Goal: Register for event/course

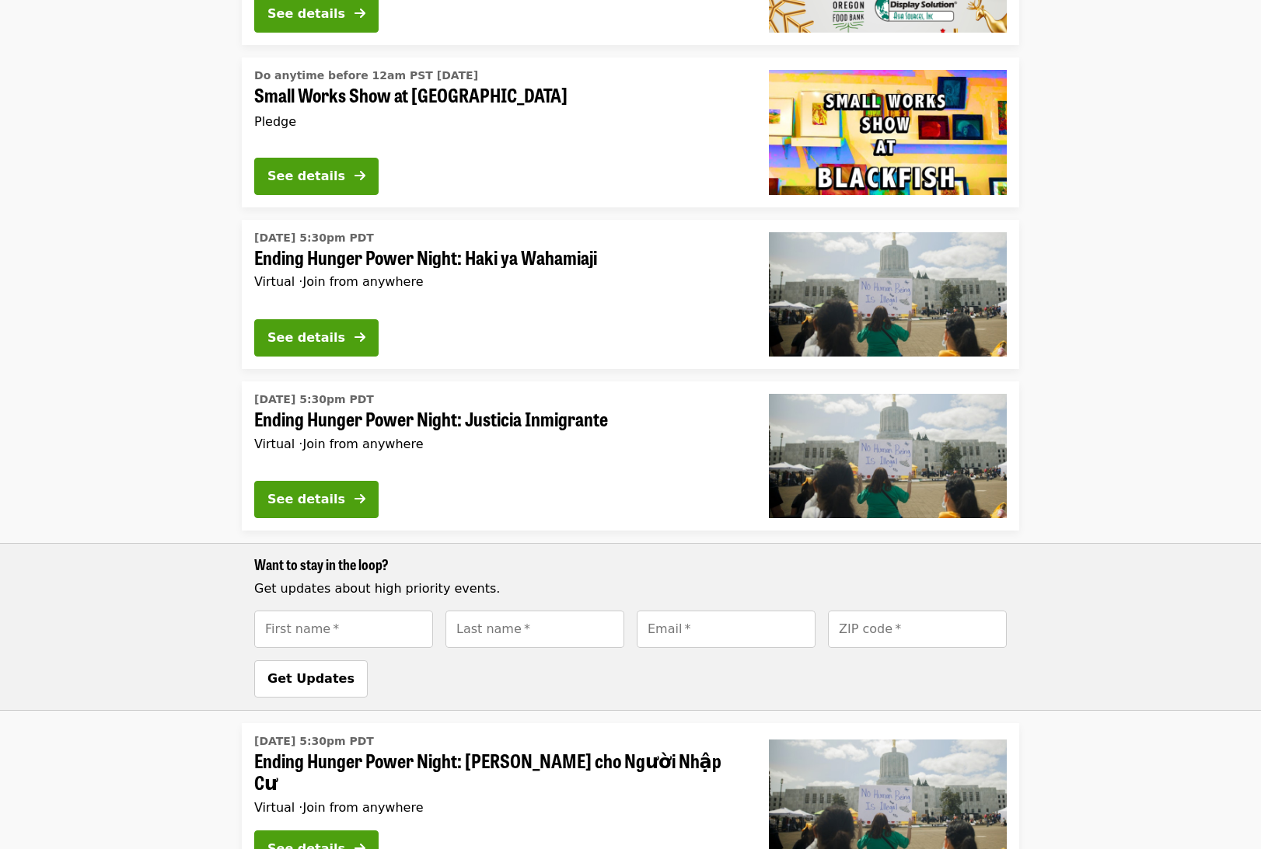
scroll to position [622, 0]
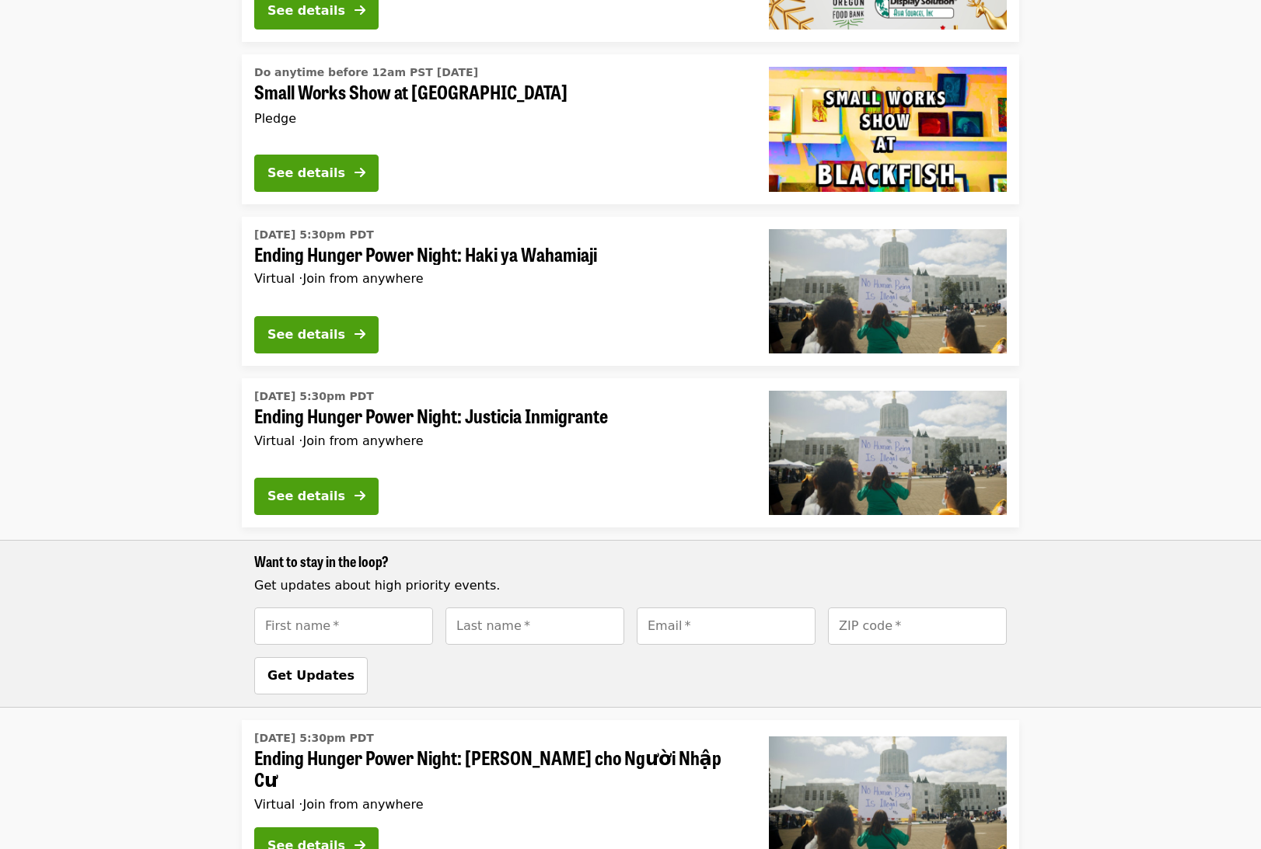
drag, startPoint x: 177, startPoint y: 341, endPoint x: 177, endPoint y: 323, distance: 17.9
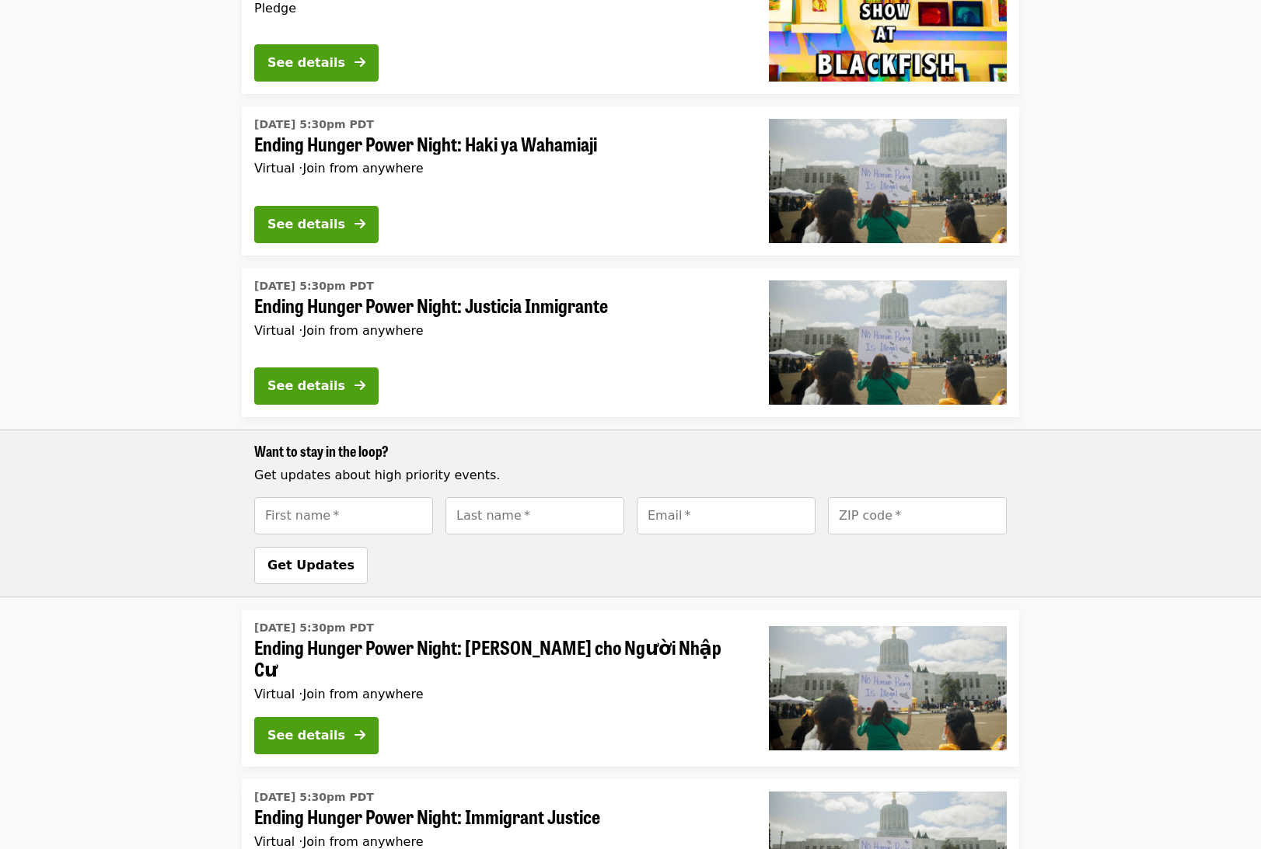
scroll to position [685, 0]
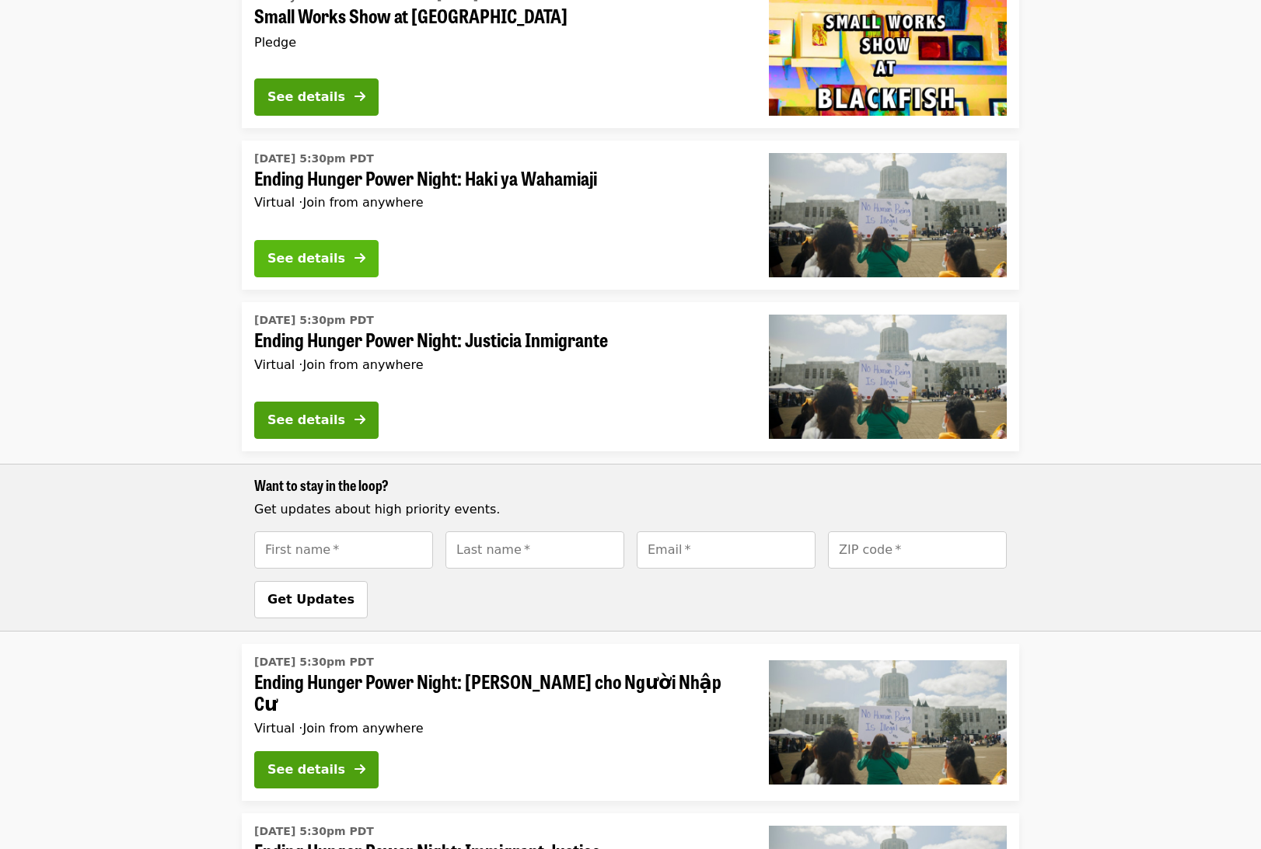
click at [283, 247] on button "See details" at bounding box center [316, 258] width 124 height 37
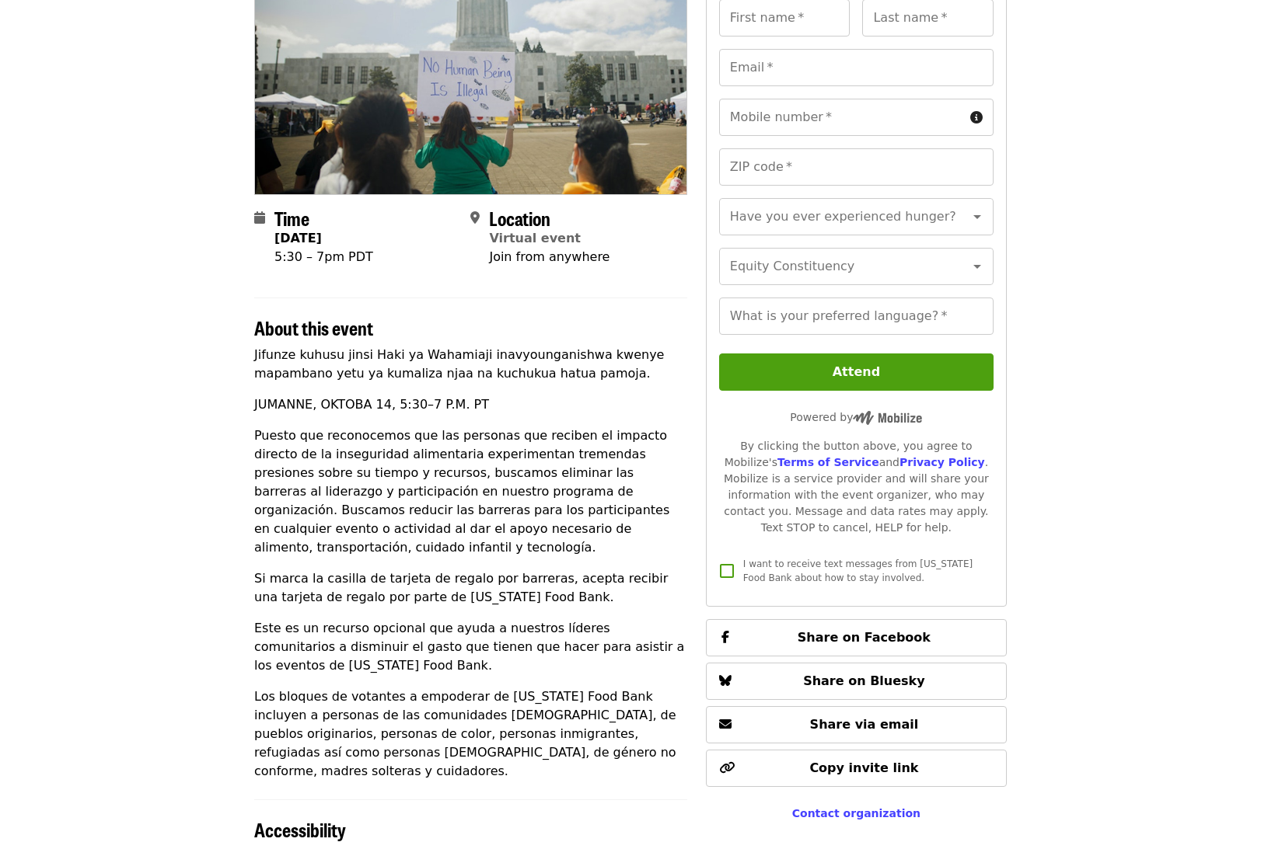
scroll to position [233, 0]
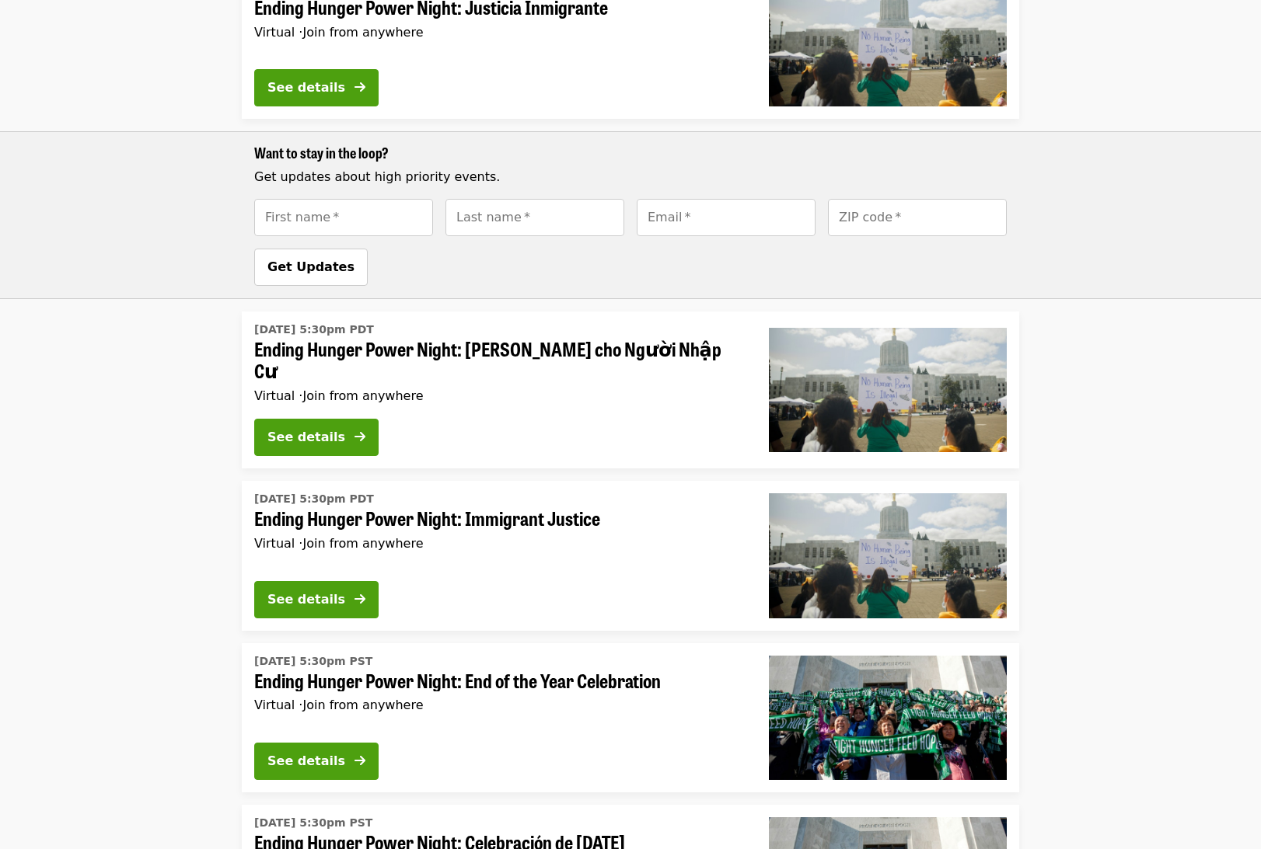
scroll to position [1243, 0]
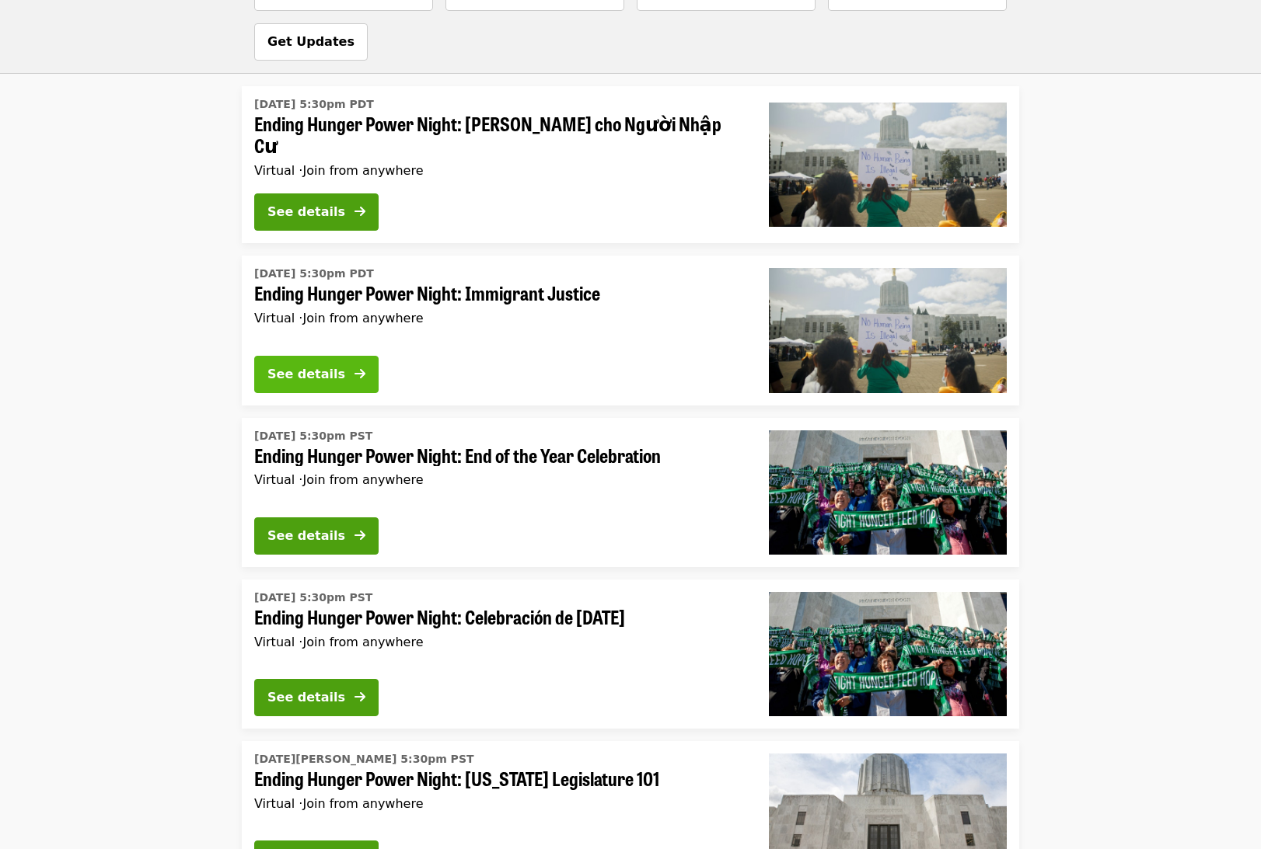
click at [331, 365] on div "See details" at bounding box center [306, 374] width 78 height 19
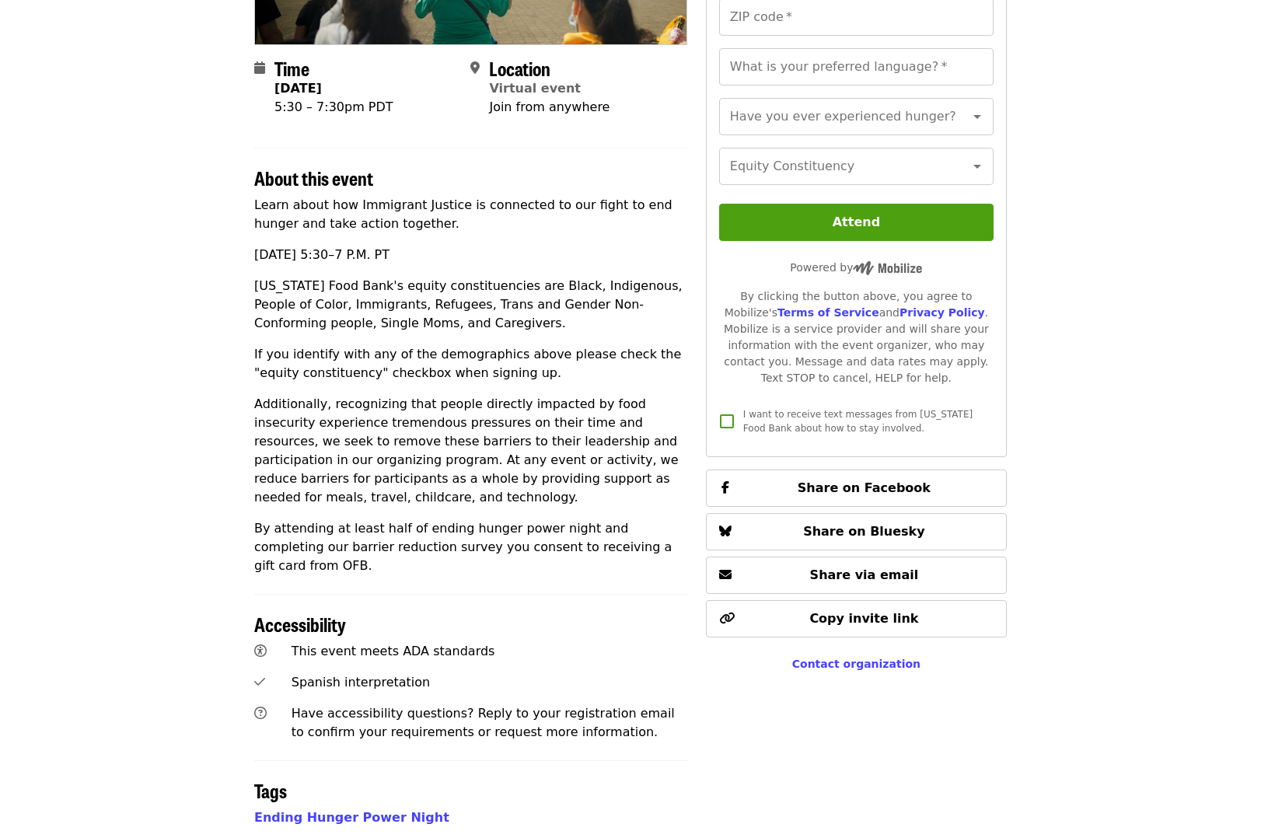
scroll to position [336, 0]
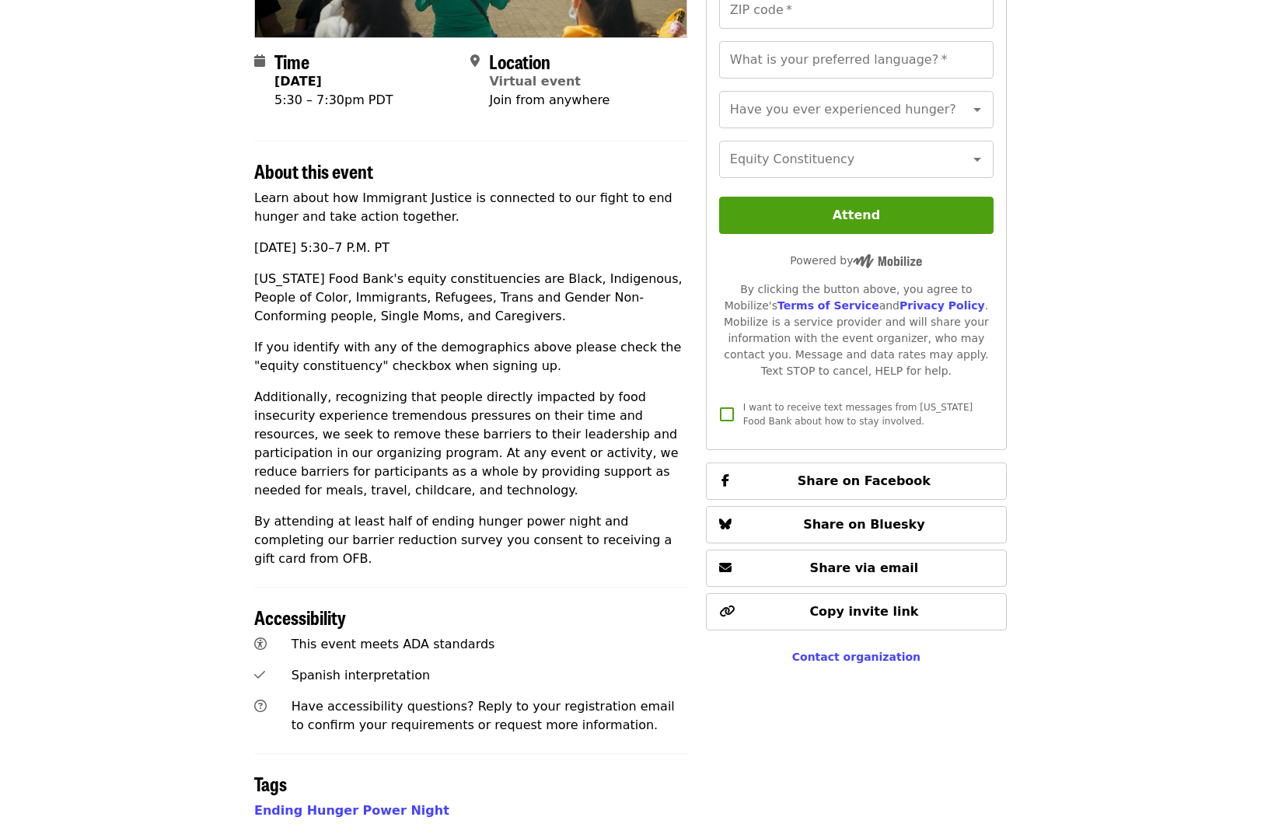
drag, startPoint x: 162, startPoint y: 327, endPoint x: 159, endPoint y: 345, distance: 18.1
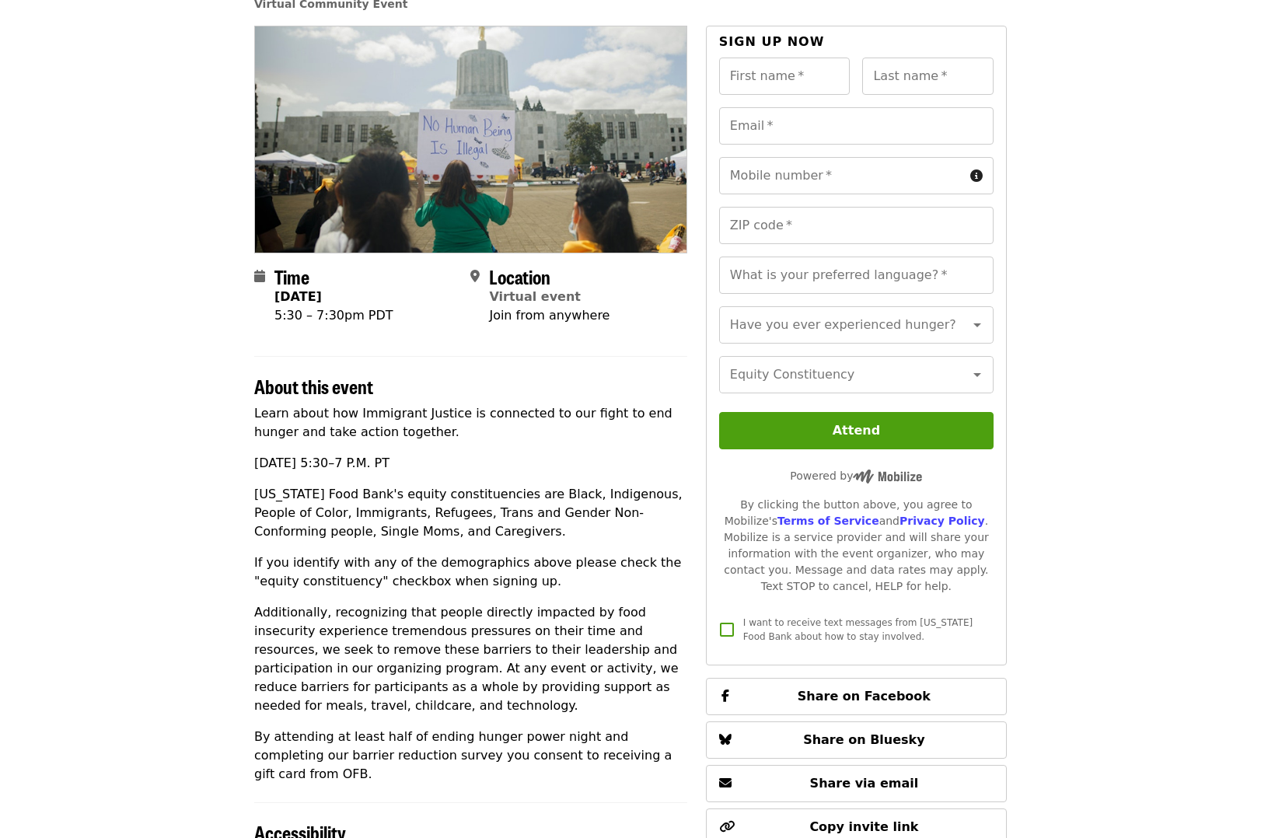
scroll to position [0, 0]
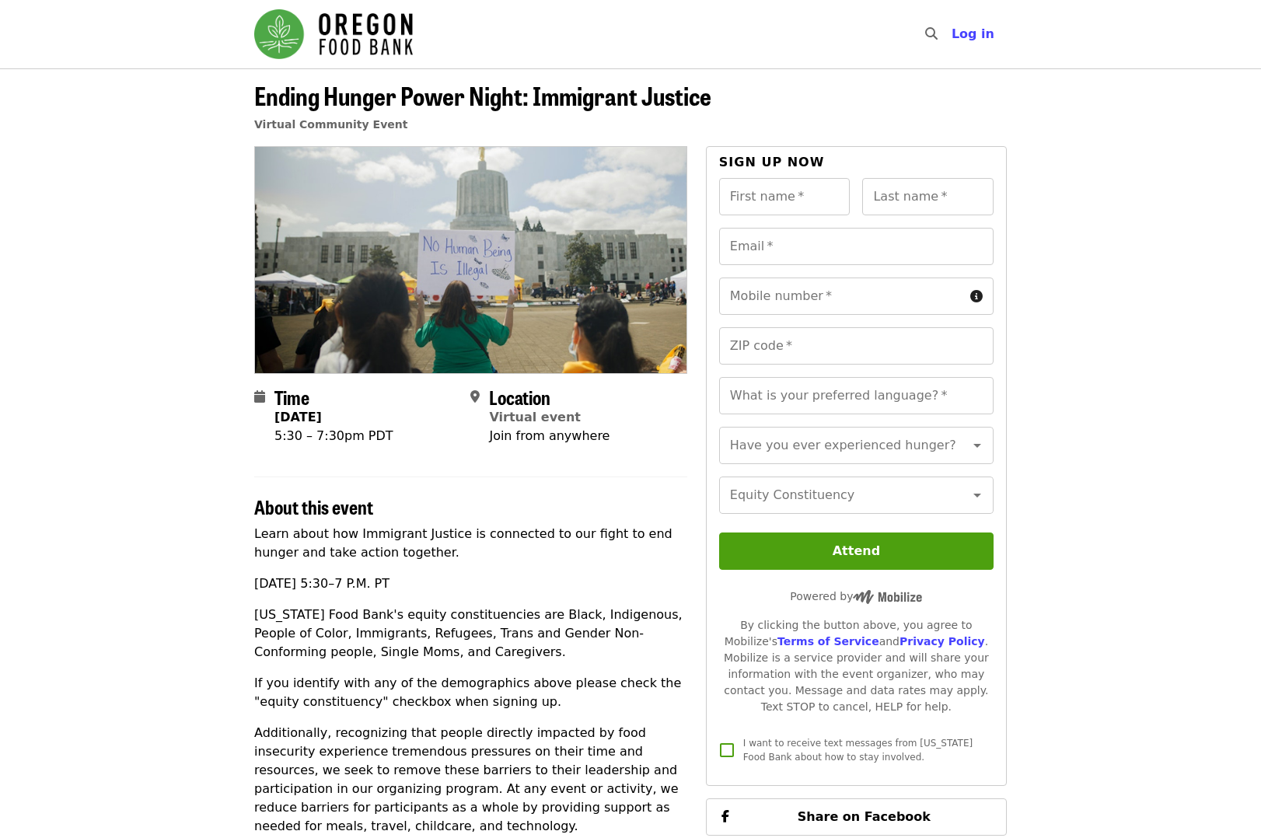
drag, startPoint x: 159, startPoint y: 345, endPoint x: 158, endPoint y: 253, distance: 91.7
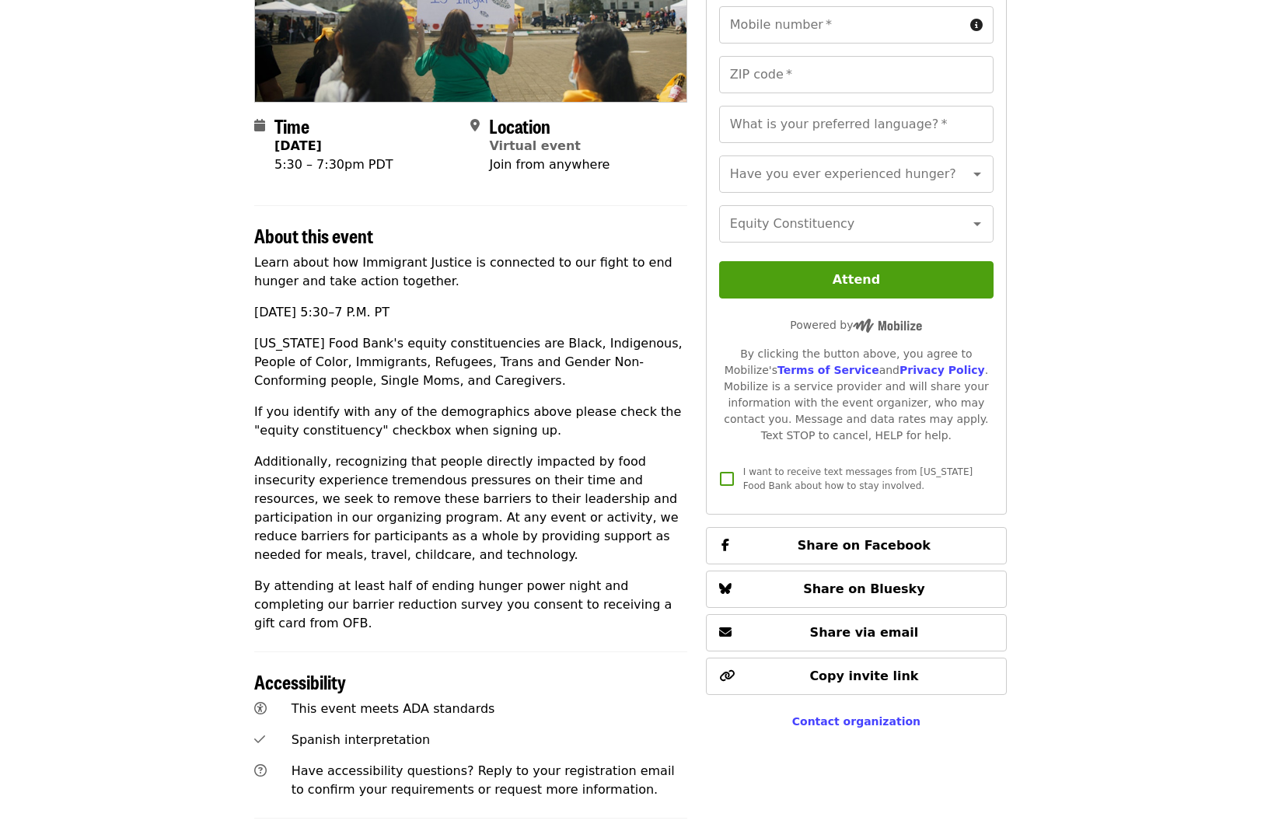
scroll to position [78, 0]
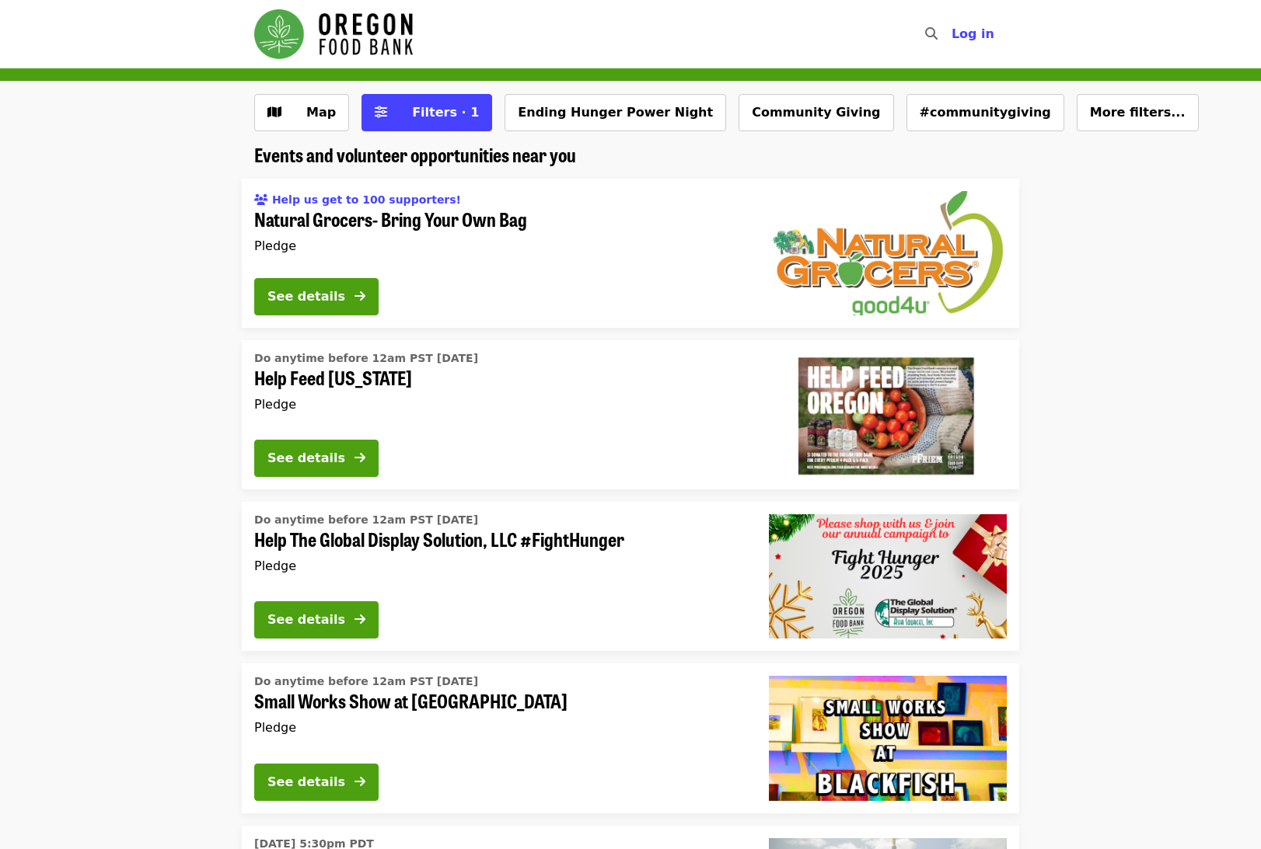
drag, startPoint x: 148, startPoint y: 232, endPoint x: 144, endPoint y: -17, distance: 248.7
